Goal: Transaction & Acquisition: Purchase product/service

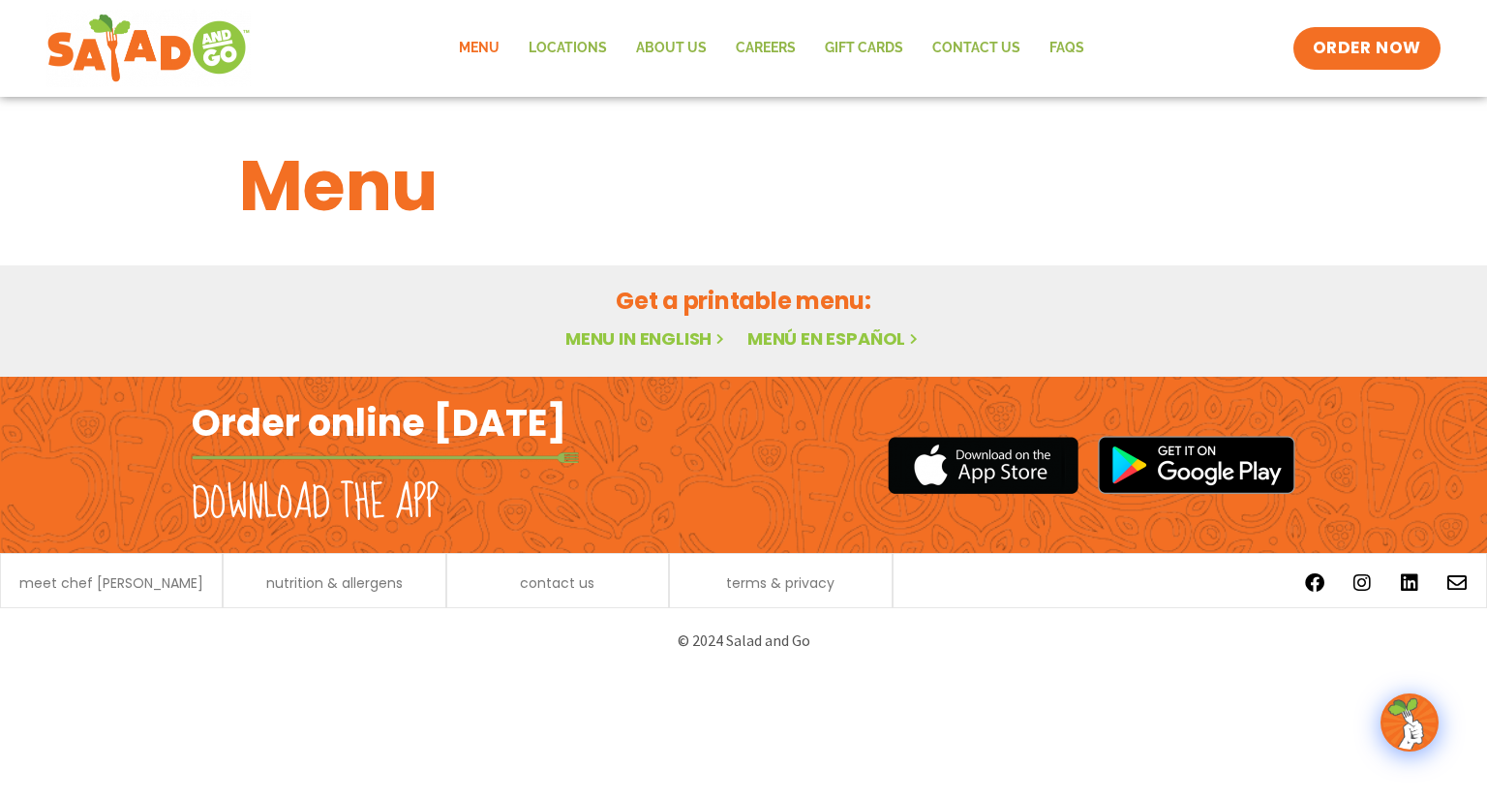
click at [674, 345] on link "Menu in English" at bounding box center [646, 338] width 163 height 24
click at [482, 57] on link "Menu" at bounding box center [479, 48] width 70 height 45
drag, startPoint x: 671, startPoint y: 2, endPoint x: 914, endPoint y: 197, distance: 311.9
click at [914, 197] on h1 "Menu" at bounding box center [743, 186] width 1009 height 105
click at [490, 41] on link "Menu" at bounding box center [479, 48] width 70 height 45
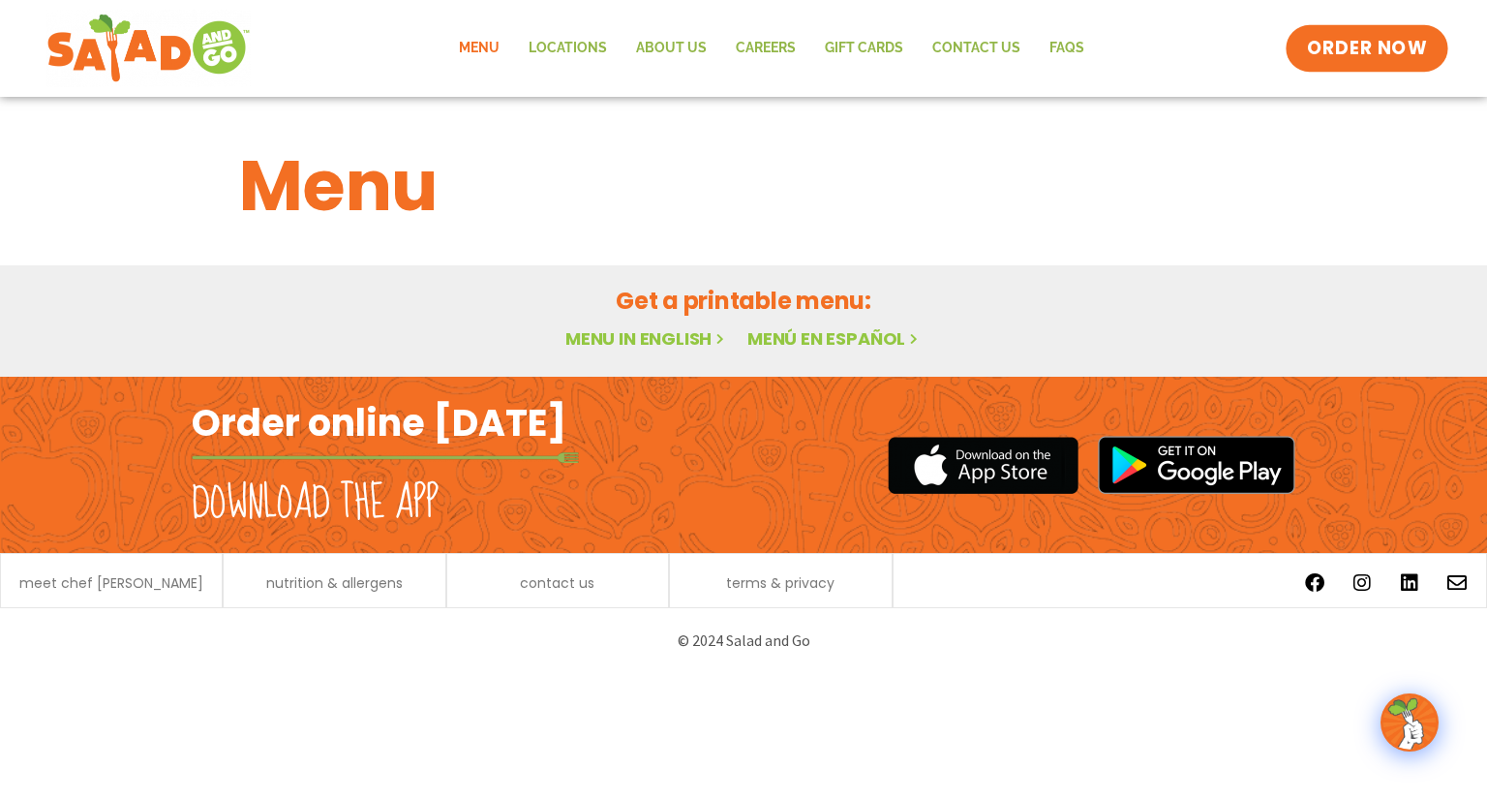
click at [1317, 56] on span "ORDER NOW" at bounding box center [1367, 48] width 120 height 25
